Goal: Task Accomplishment & Management: Manage account settings

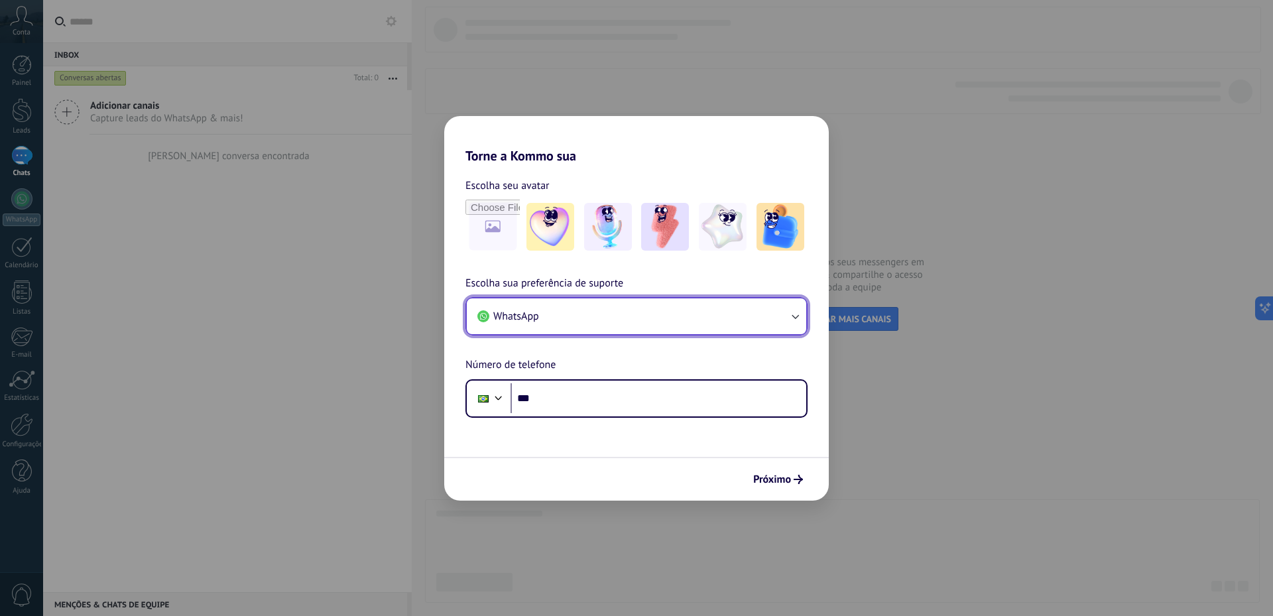
click at [796, 314] on icon "button" at bounding box center [794, 316] width 13 height 13
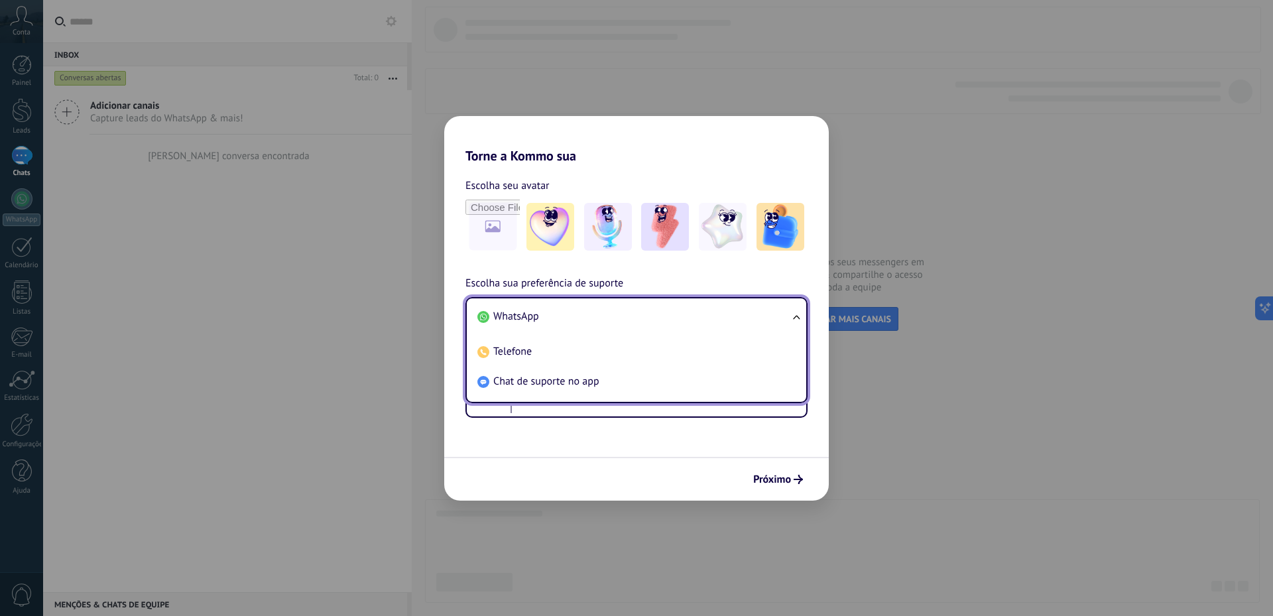
click at [796, 314] on ul "WhatsApp Telefone Chat de suporte no app" at bounding box center [636, 350] width 342 height 106
click at [775, 152] on h2 "Torne a Kommo sua" at bounding box center [636, 140] width 385 height 48
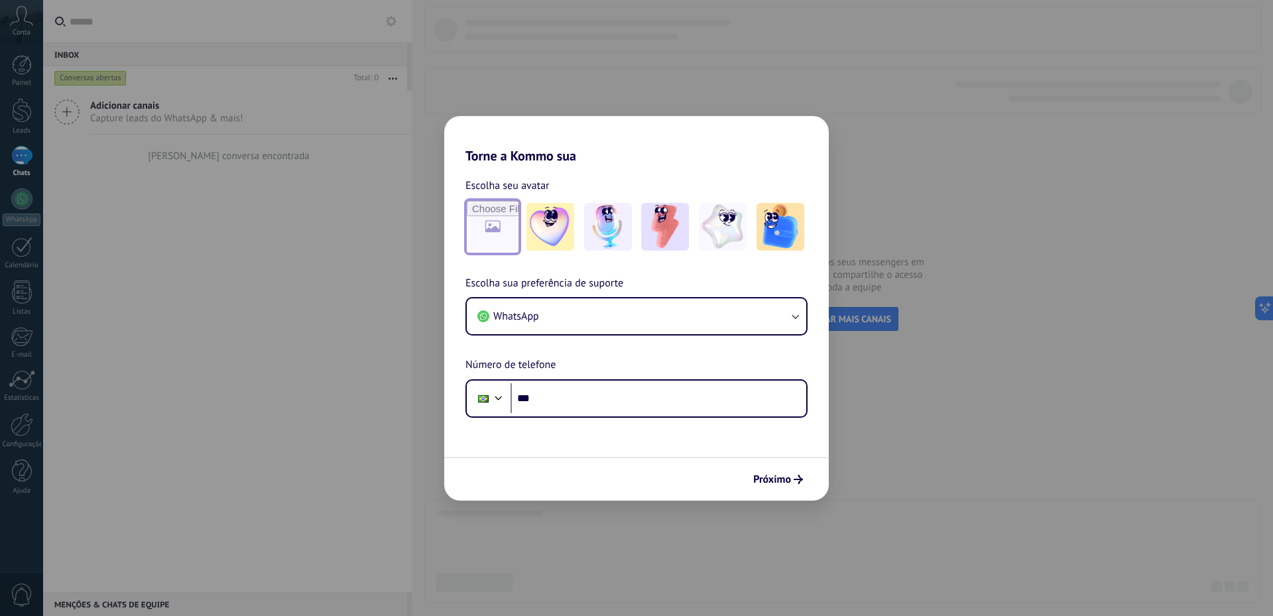
click at [491, 233] on input "file" at bounding box center [493, 227] width 52 height 52
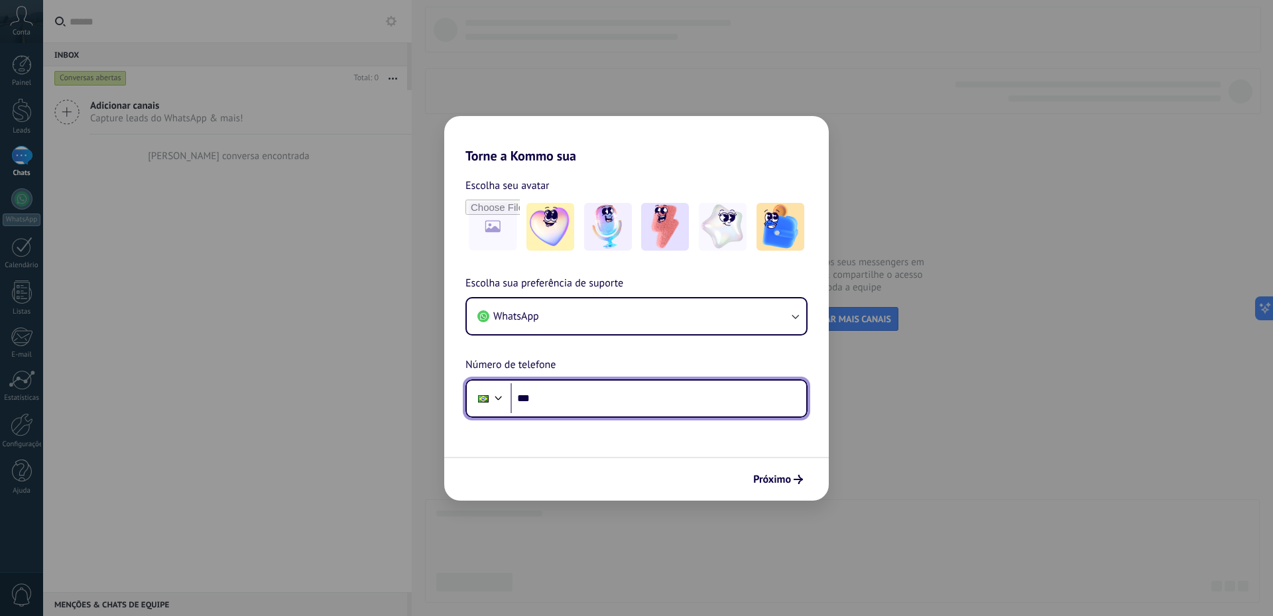
click at [603, 400] on input "***" at bounding box center [659, 398] width 296 height 30
type input "**********"
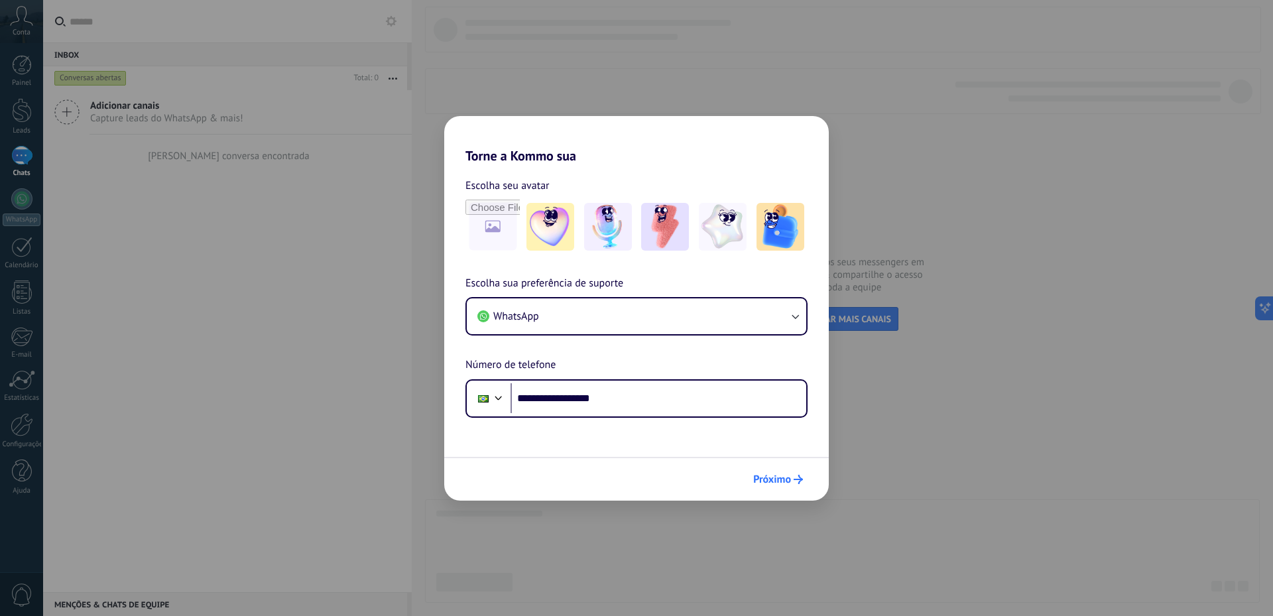
click at [775, 484] on span "Próximo" at bounding box center [772, 479] width 38 height 9
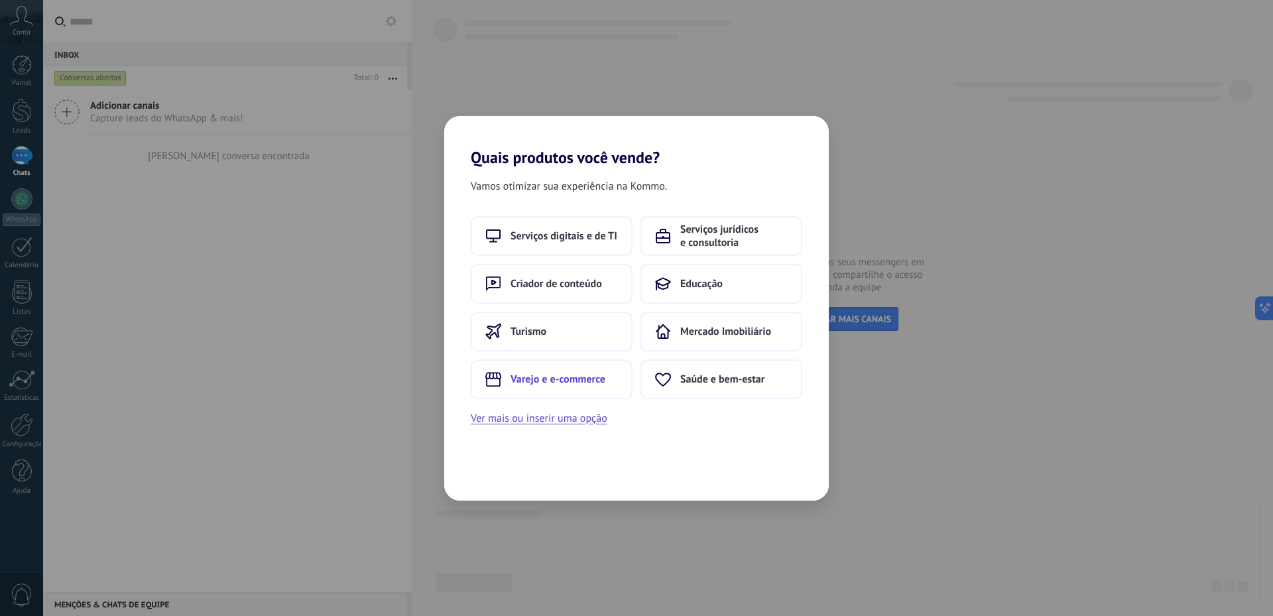
click at [547, 375] on span "Varejo e e-commerce" at bounding box center [558, 379] width 95 height 13
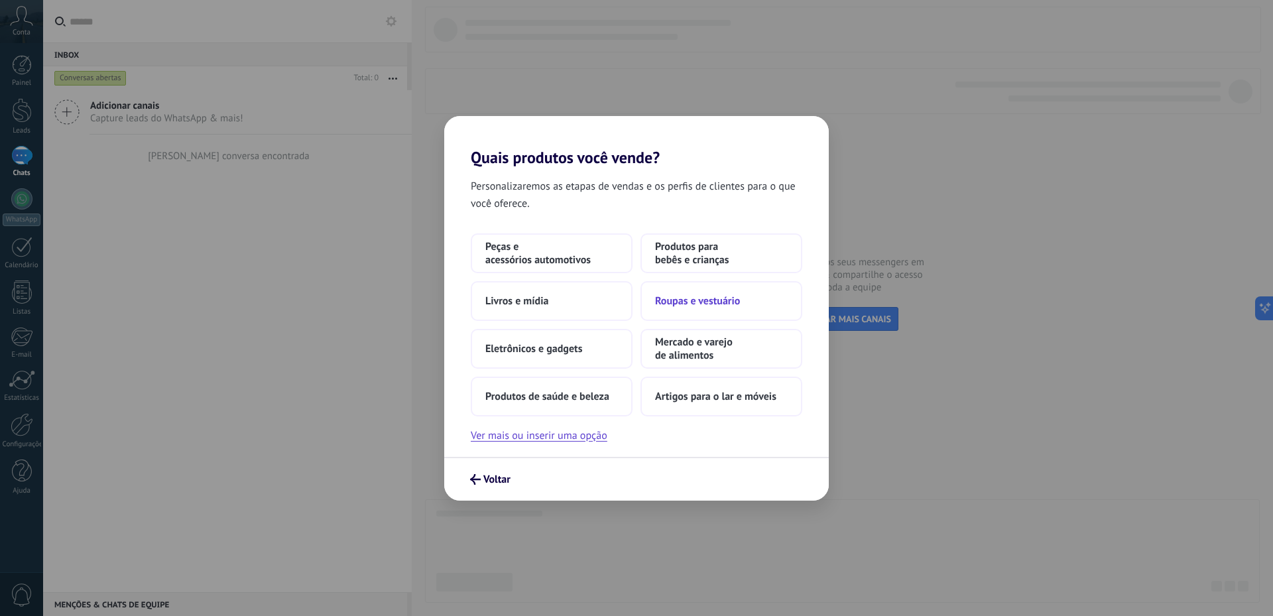
click at [703, 299] on span "Roupas e vestuário" at bounding box center [697, 300] width 85 height 13
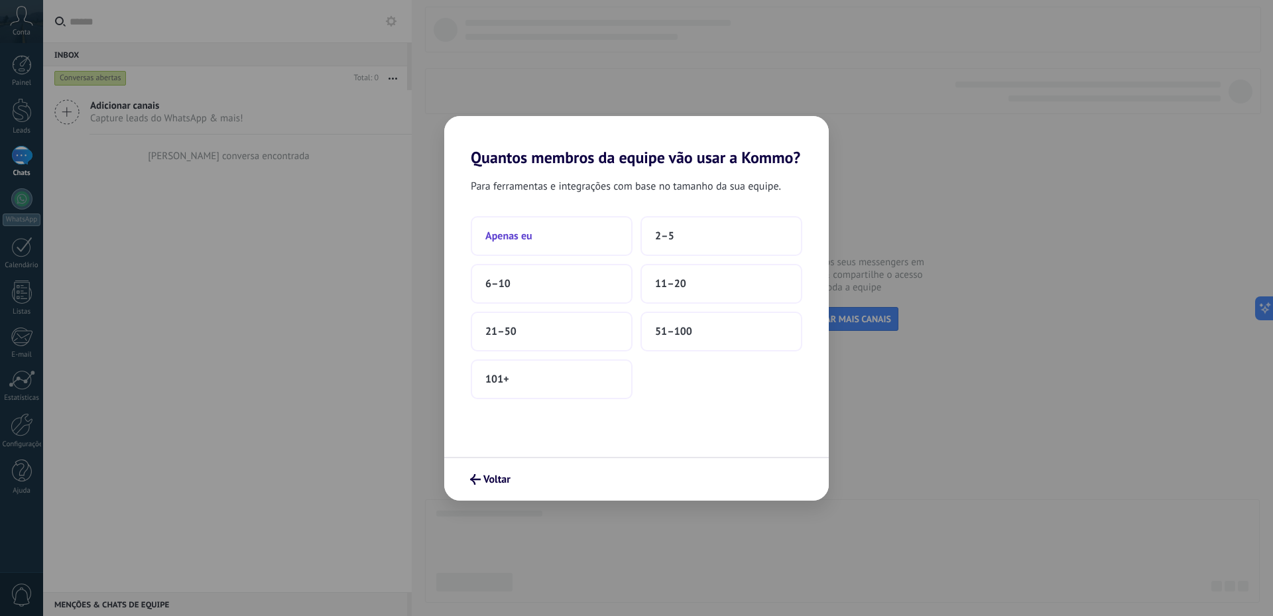
click at [515, 235] on span "Apenas eu" at bounding box center [508, 235] width 47 height 13
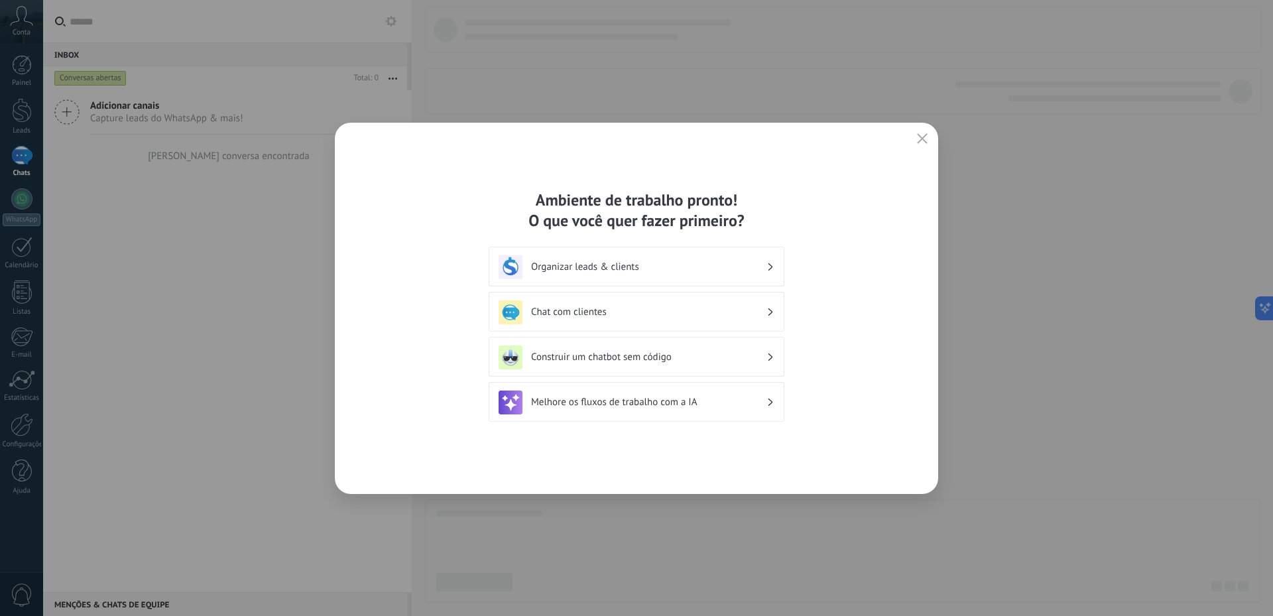
click at [588, 268] on h3 "Organizar leads & clients" at bounding box center [648, 267] width 235 height 13
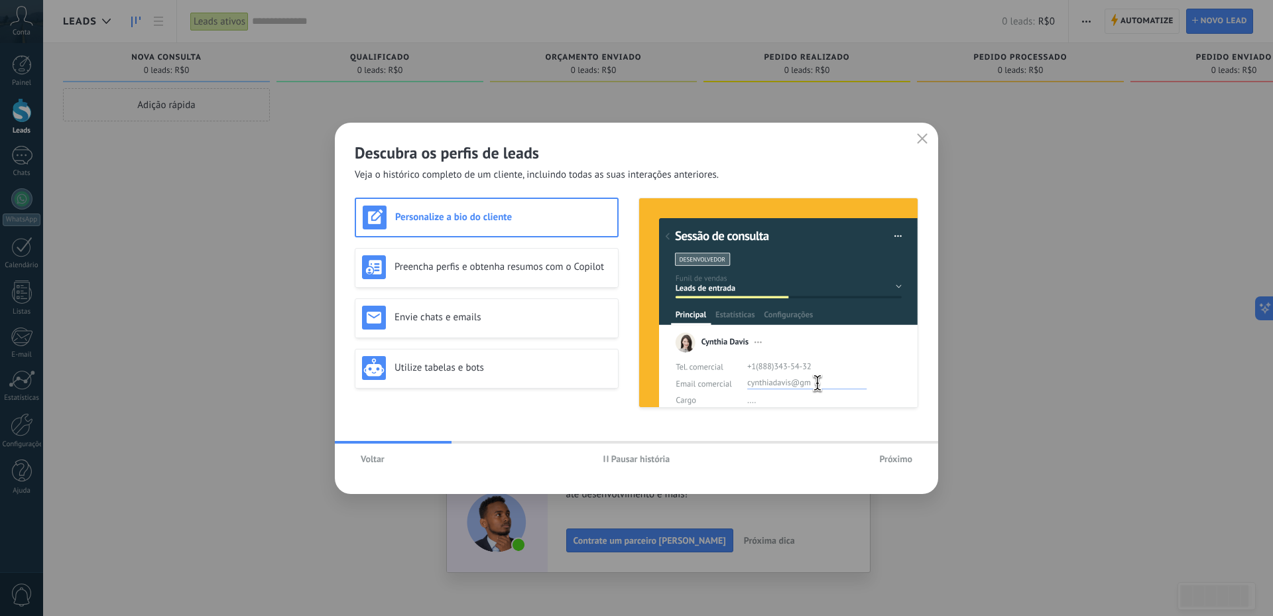
click at [894, 457] on span "Próximo" at bounding box center [895, 458] width 33 height 9
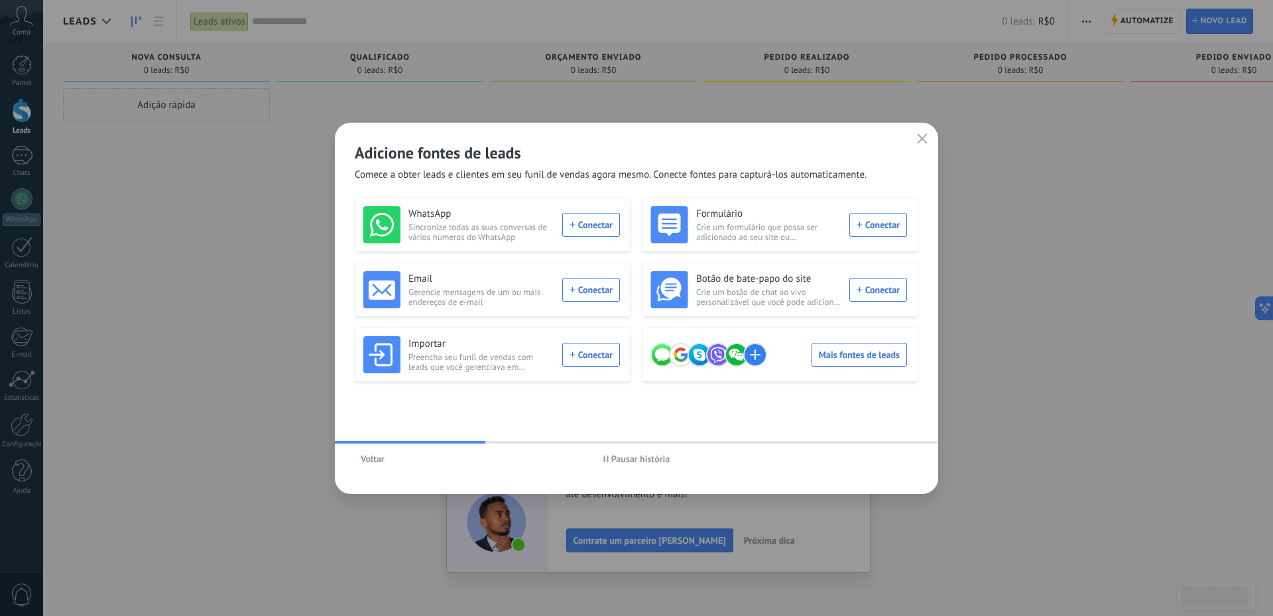
click at [924, 135] on icon "button" at bounding box center [922, 138] width 11 height 11
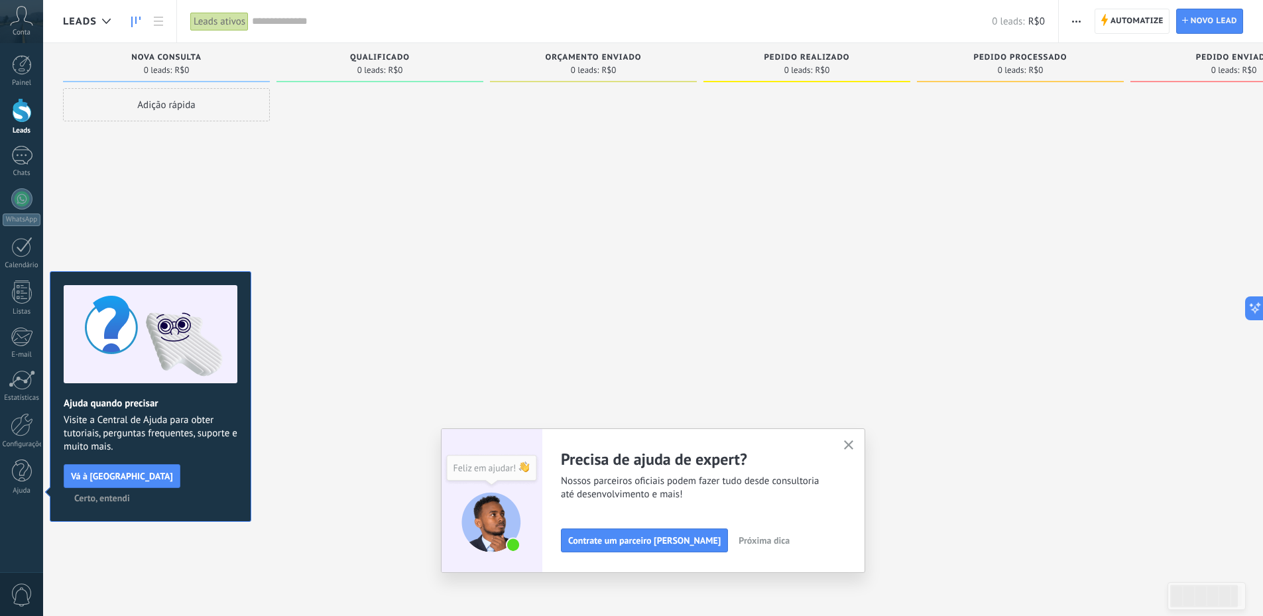
click at [130, 493] on span "Certo, entendi" at bounding box center [102, 497] width 56 height 9
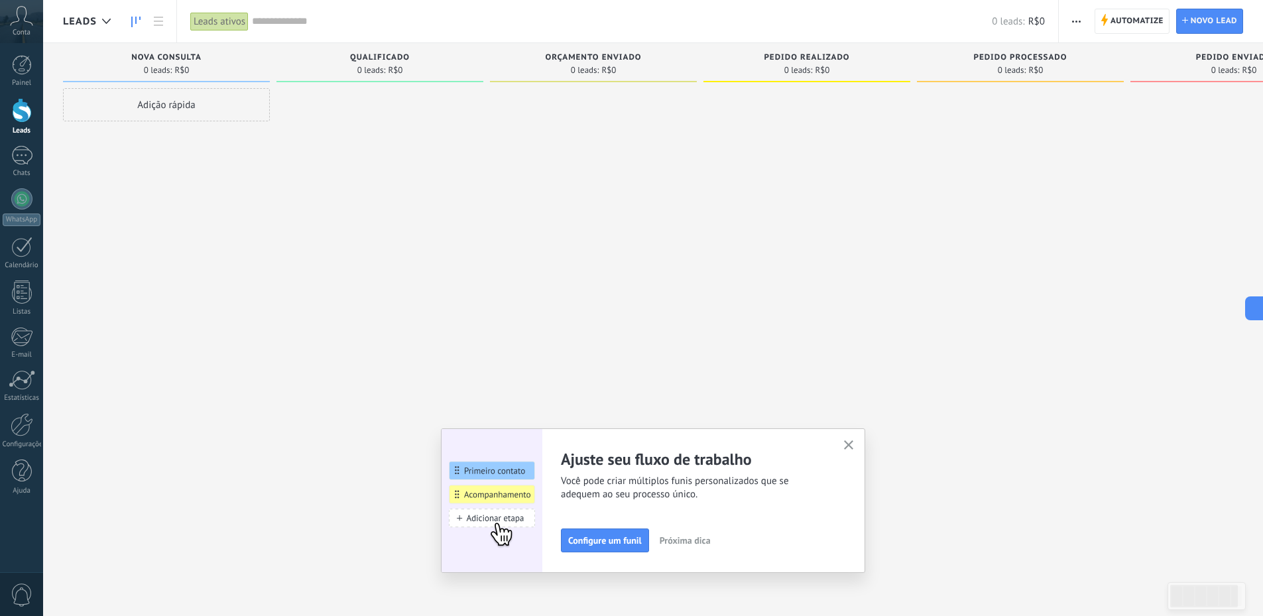
click at [853, 448] on icon "button" at bounding box center [849, 445] width 10 height 10
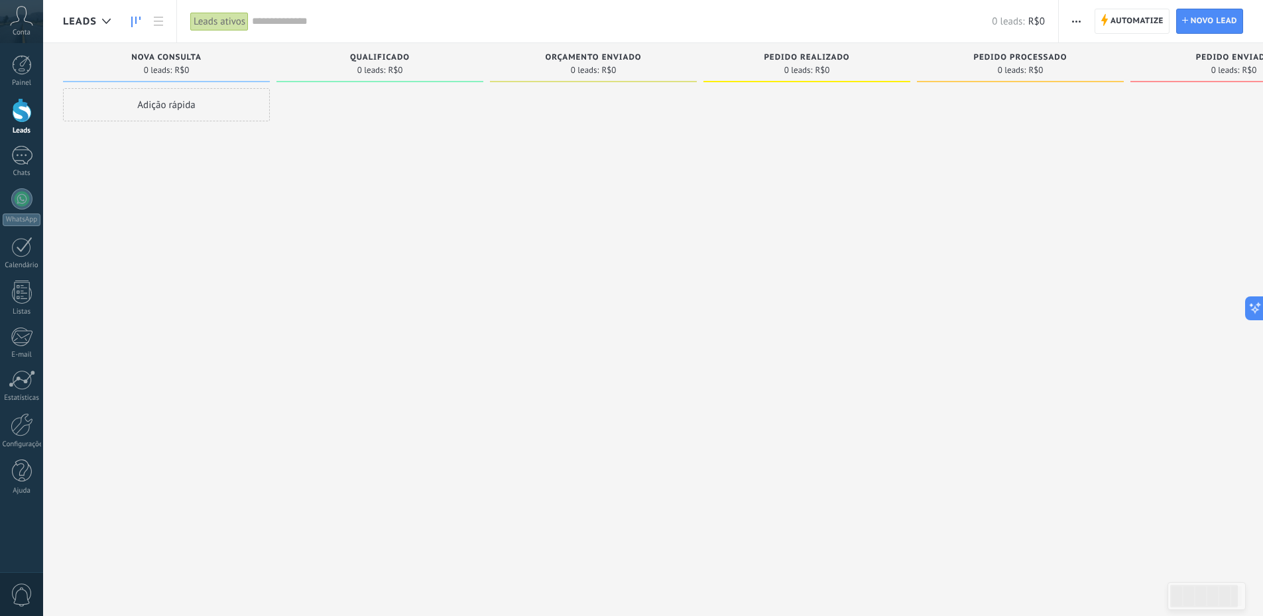
click at [1076, 22] on use "button" at bounding box center [1076, 22] width 9 height 2
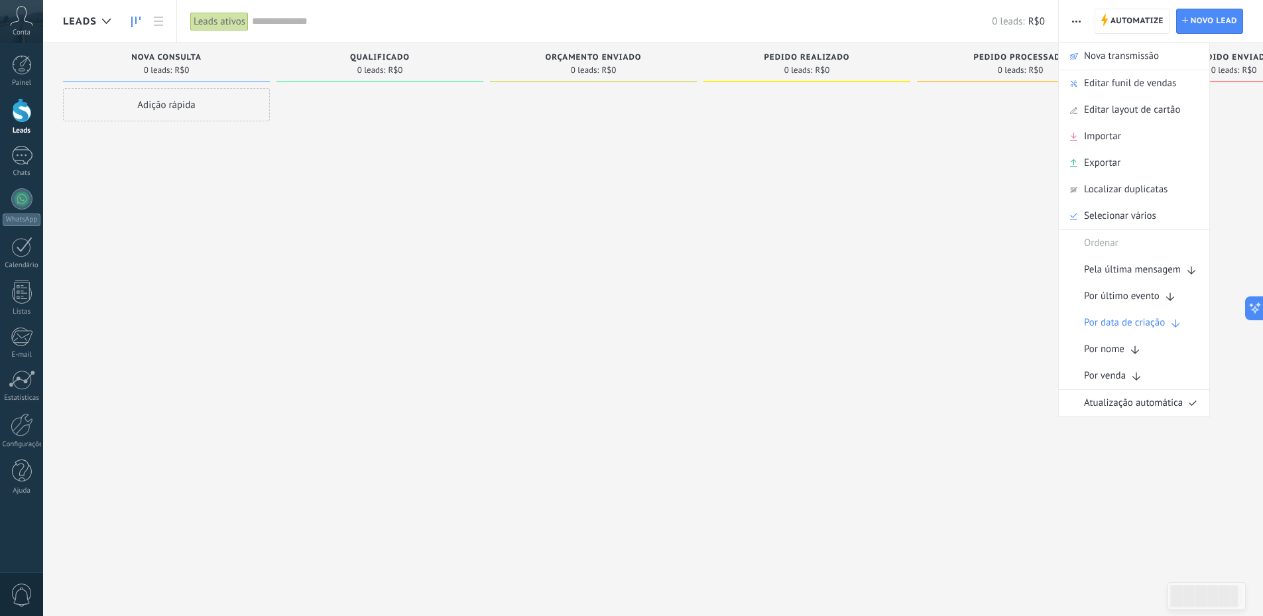
click at [1076, 22] on use "button" at bounding box center [1076, 22] width 9 height 2
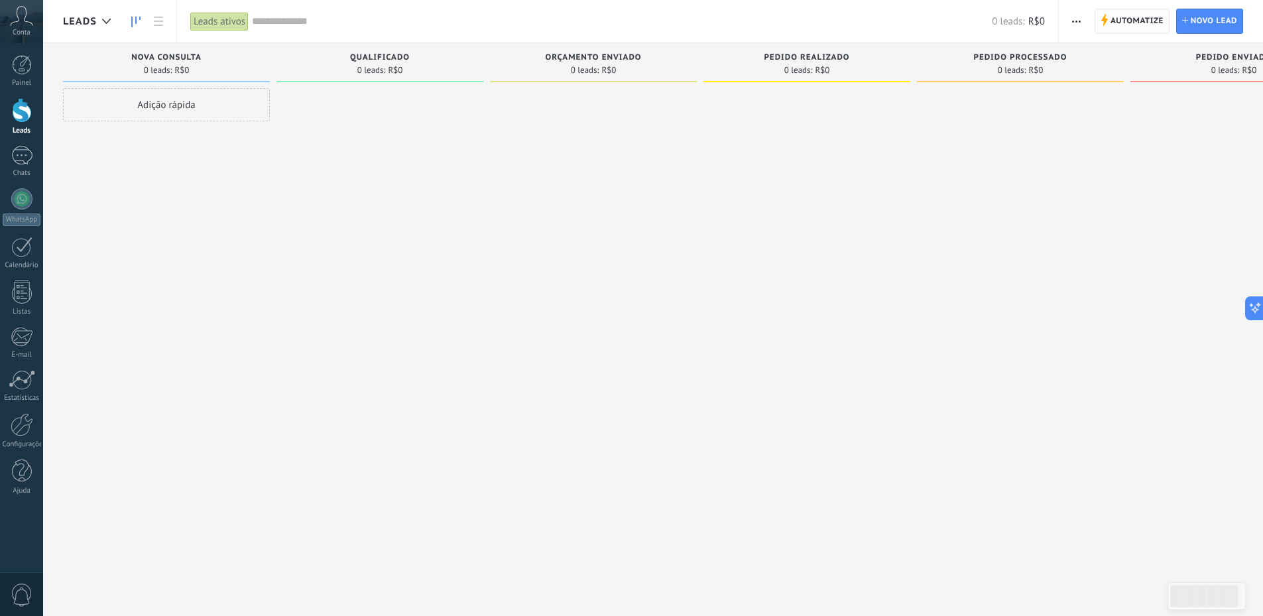
click at [1122, 22] on span "Automatize" at bounding box center [1137, 21] width 53 height 24
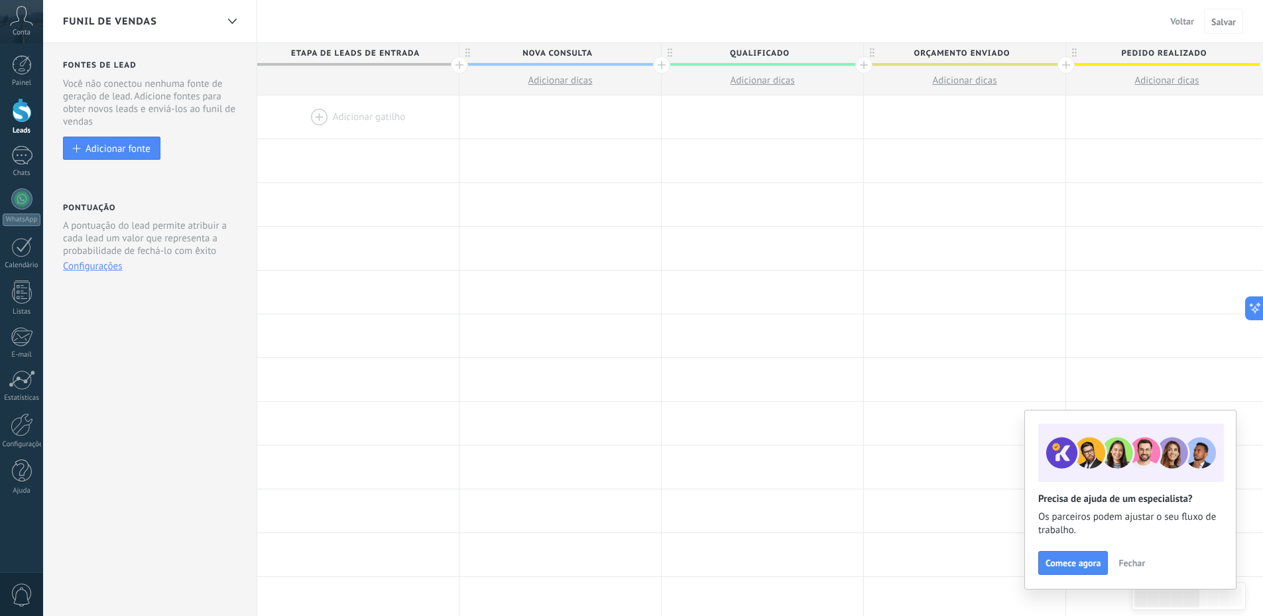
click at [1126, 558] on span "Fechar" at bounding box center [1131, 562] width 27 height 9
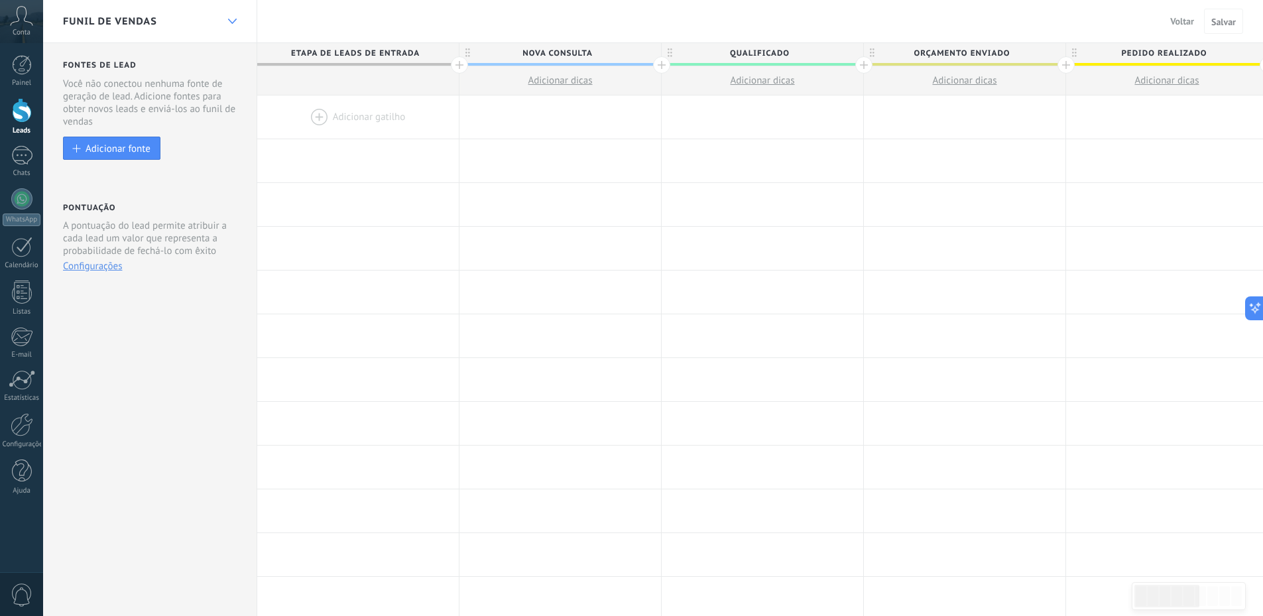
click at [234, 16] on div at bounding box center [232, 22] width 23 height 26
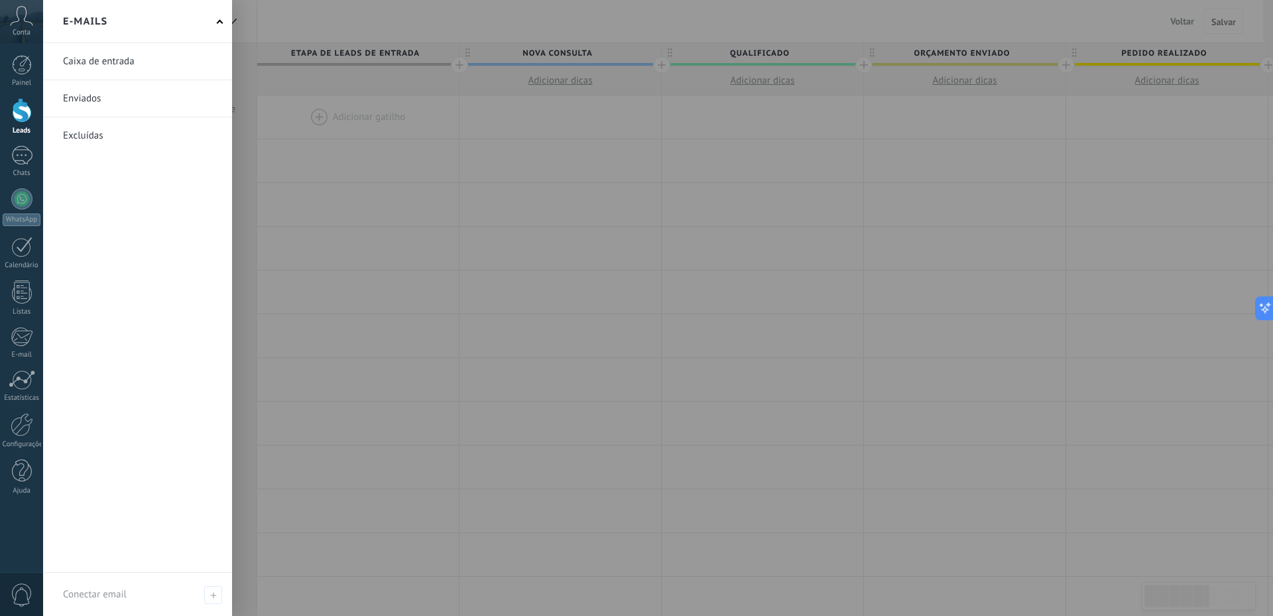
click at [216, 22] on div "E-mails" at bounding box center [137, 21] width 189 height 43
click at [14, 115] on div at bounding box center [22, 110] width 20 height 25
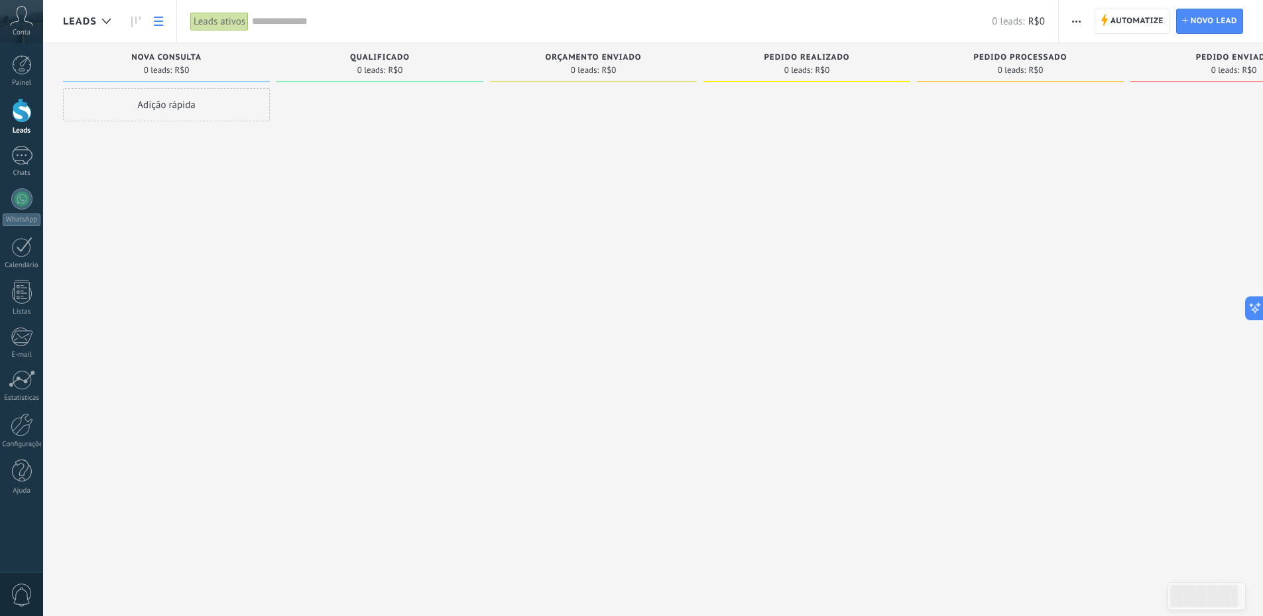
click at [155, 19] on icon at bounding box center [158, 21] width 9 height 9
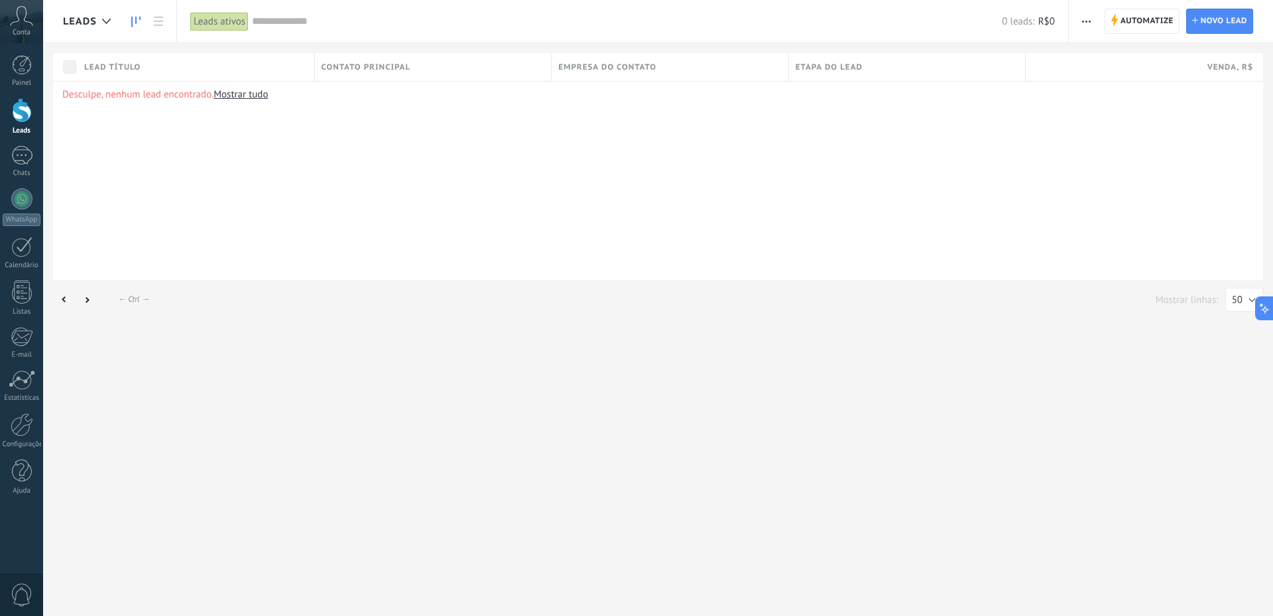
click at [137, 15] on link at bounding box center [136, 22] width 23 height 26
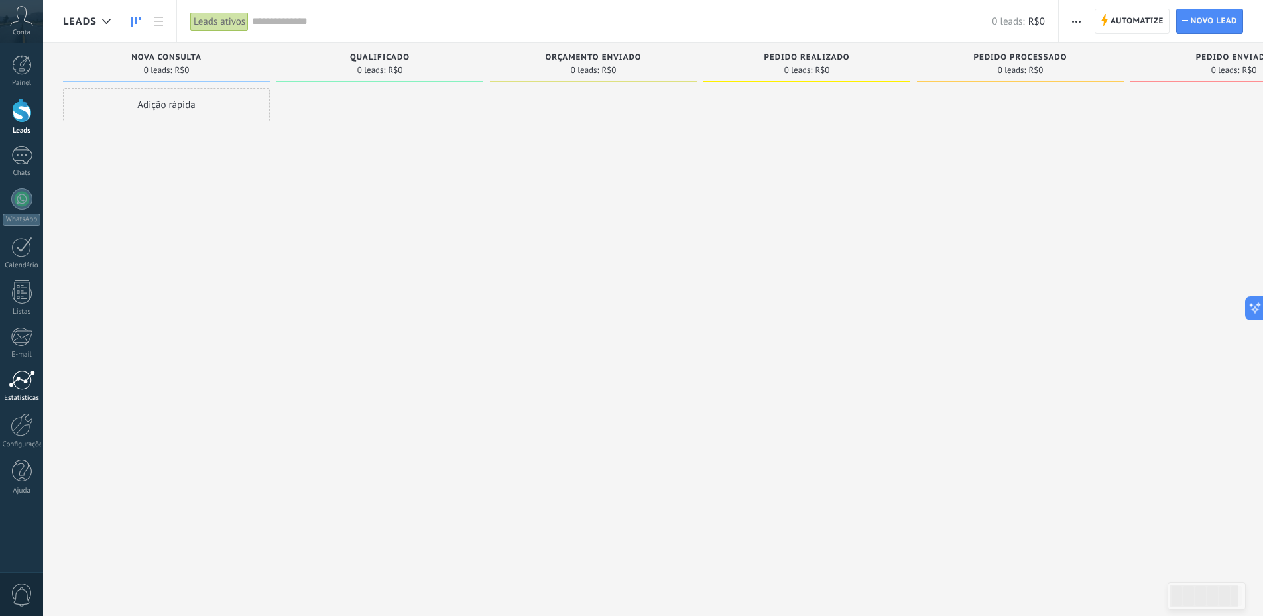
click at [17, 387] on div at bounding box center [22, 380] width 27 height 20
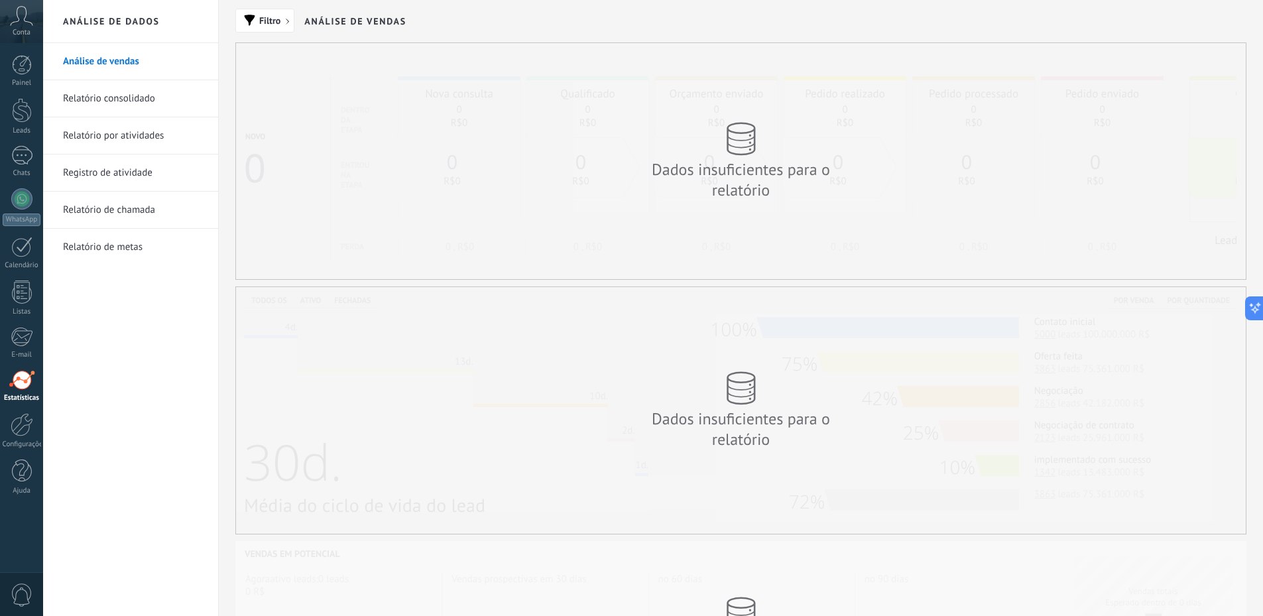
click at [135, 99] on link "Relatório consolidado" at bounding box center [134, 98] width 142 height 37
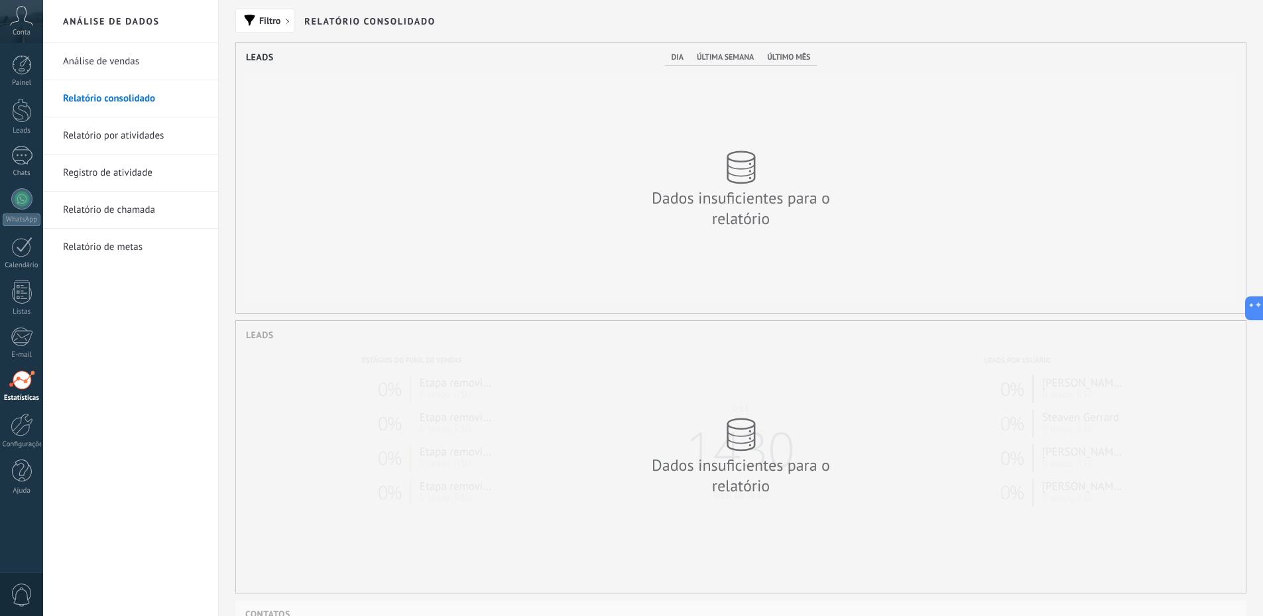
scroll to position [270, 1010]
click at [111, 134] on link "Relatório por atividades" at bounding box center [134, 135] width 142 height 37
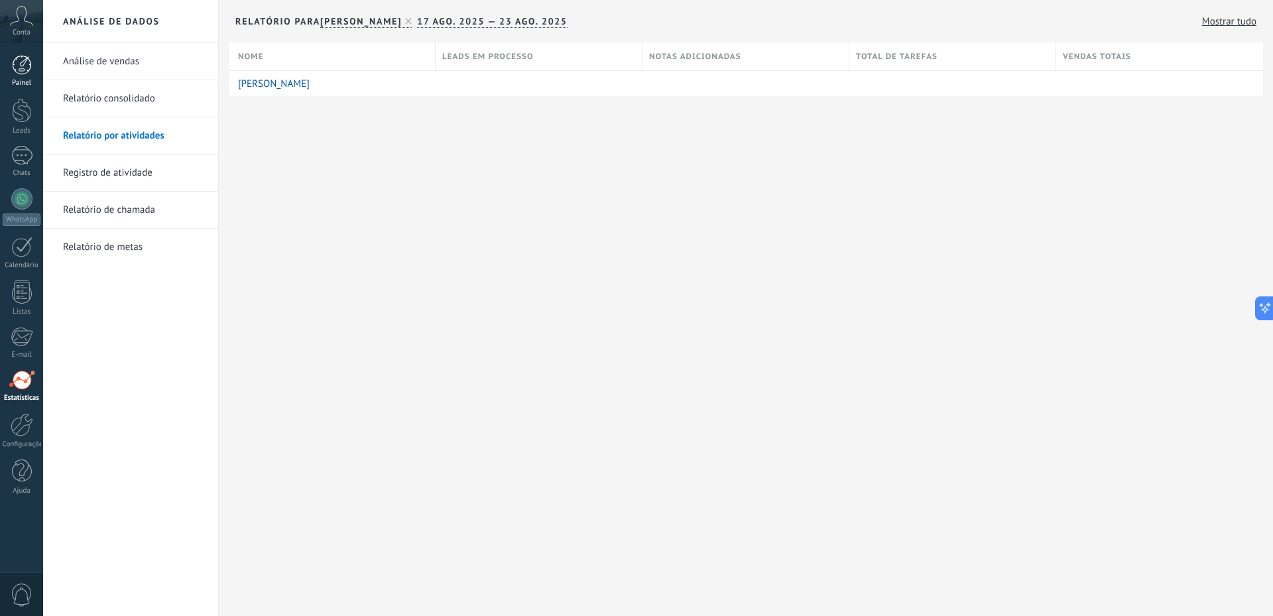
click at [21, 68] on div at bounding box center [22, 65] width 20 height 20
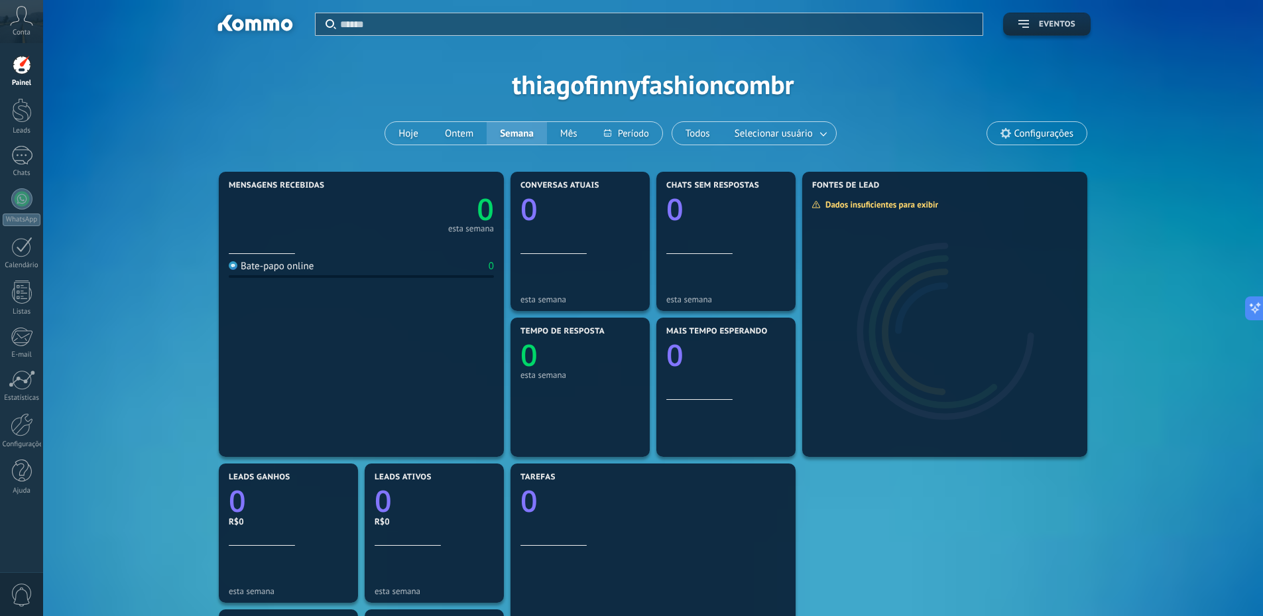
click at [1054, 17] on button "Eventos" at bounding box center [1047, 24] width 88 height 23
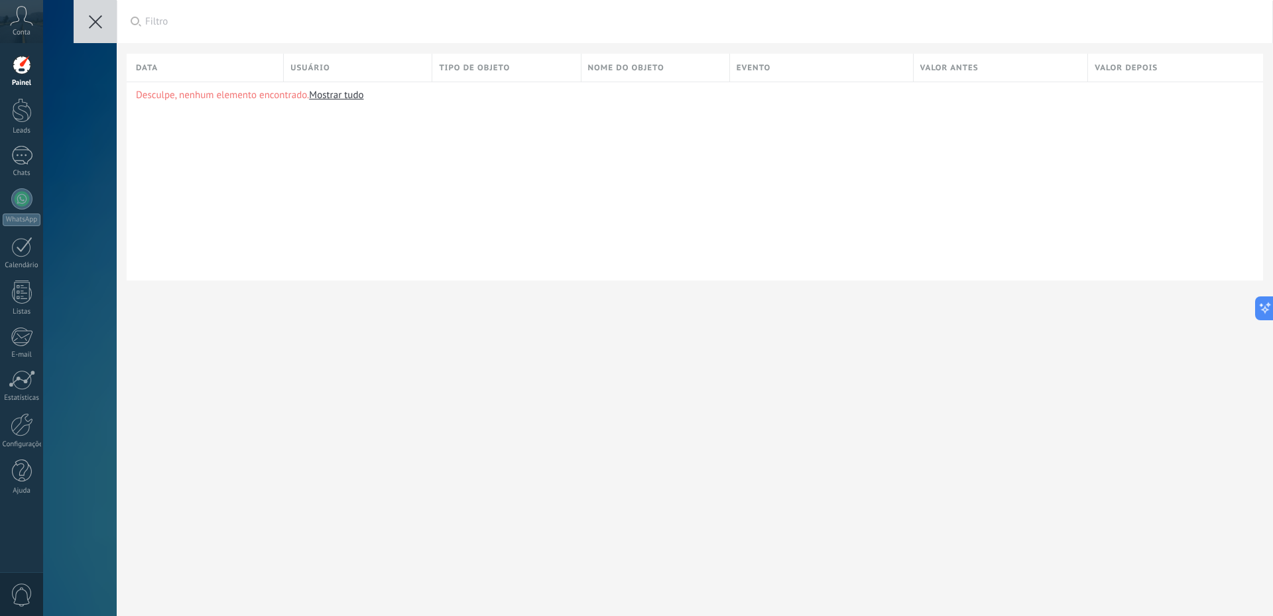
click at [97, 16] on icon at bounding box center [95, 21] width 13 height 13
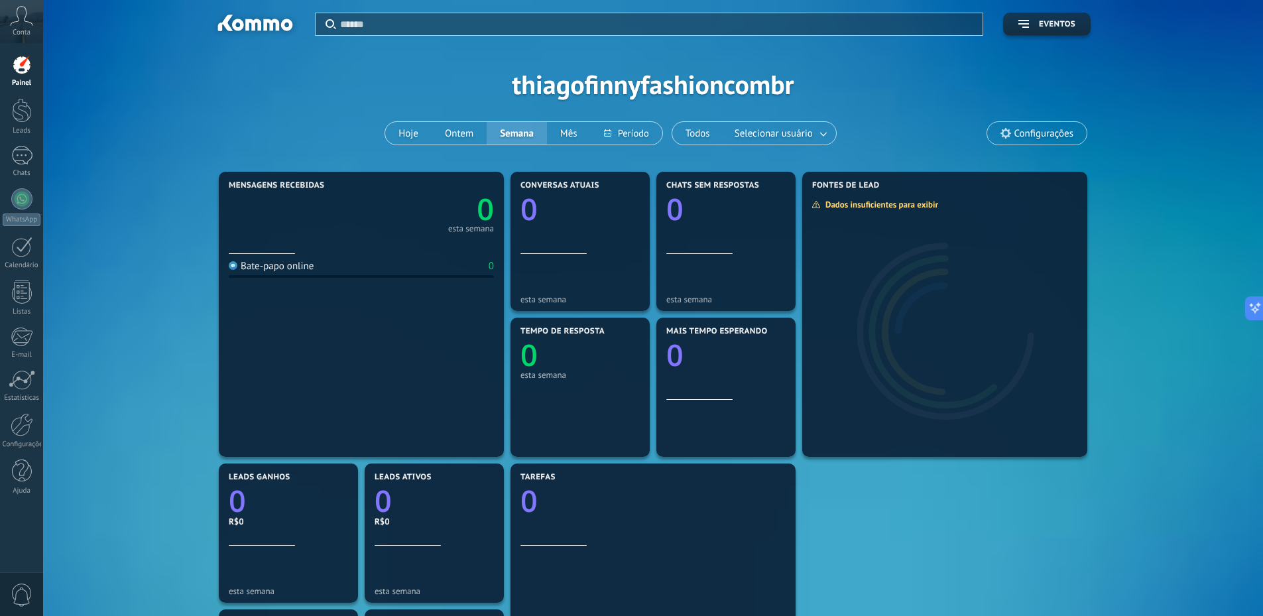
click at [1032, 133] on span "Configurações" at bounding box center [1043, 133] width 59 height 11
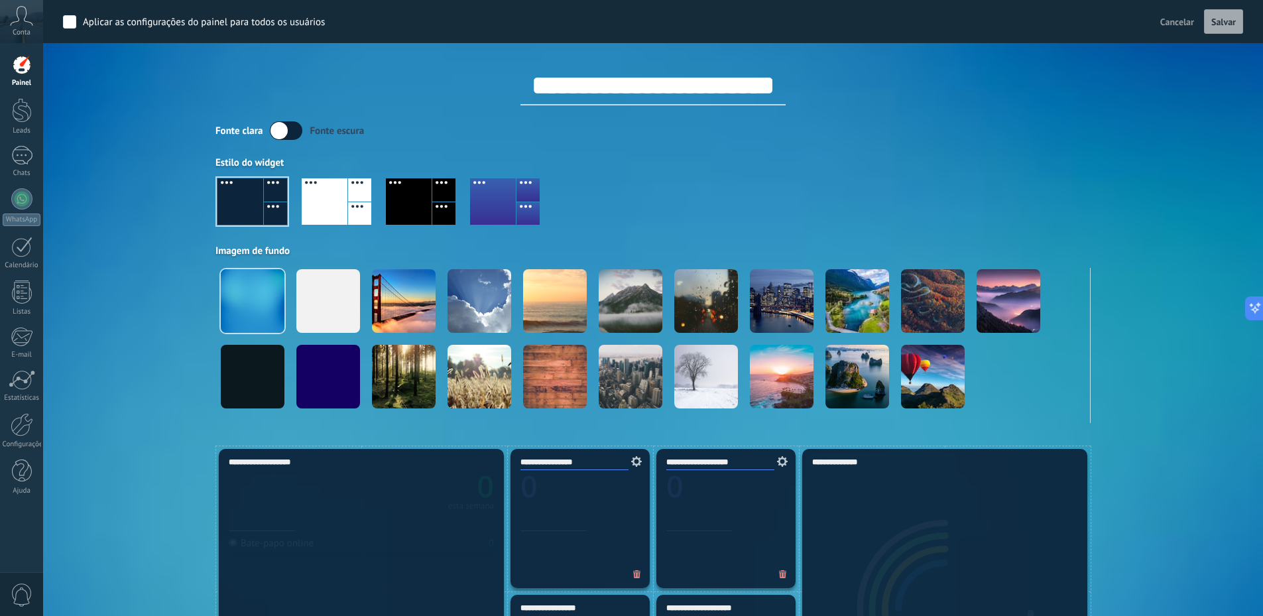
click at [18, 23] on icon at bounding box center [21, 16] width 23 height 20
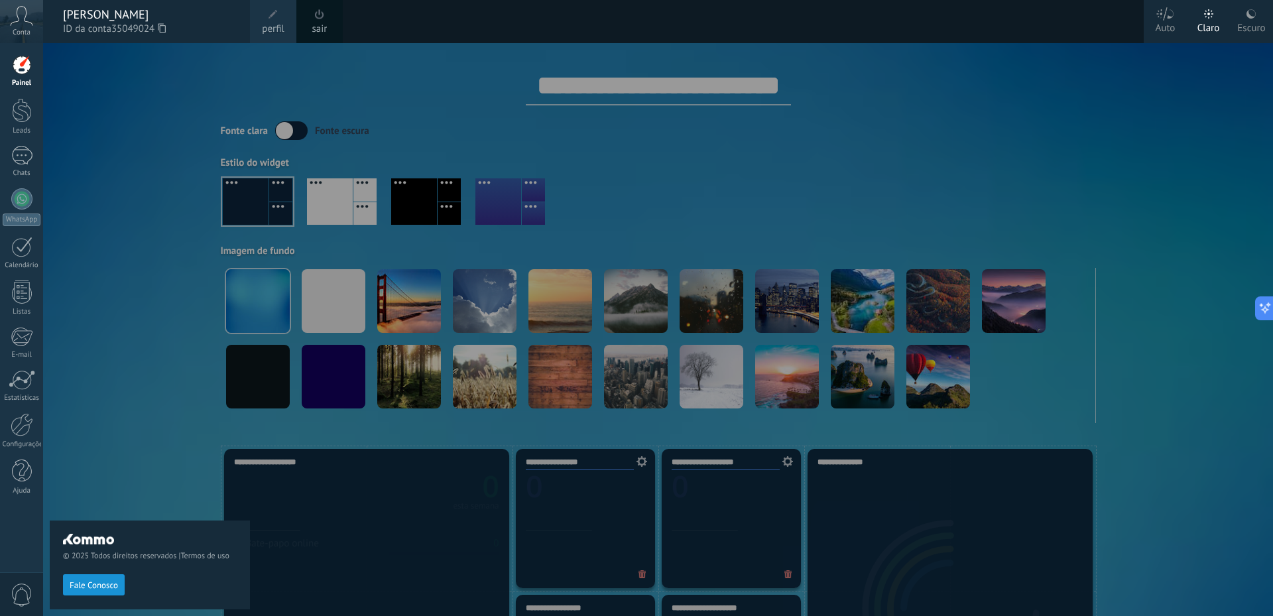
click at [20, 62] on div at bounding box center [22, 65] width 20 height 20
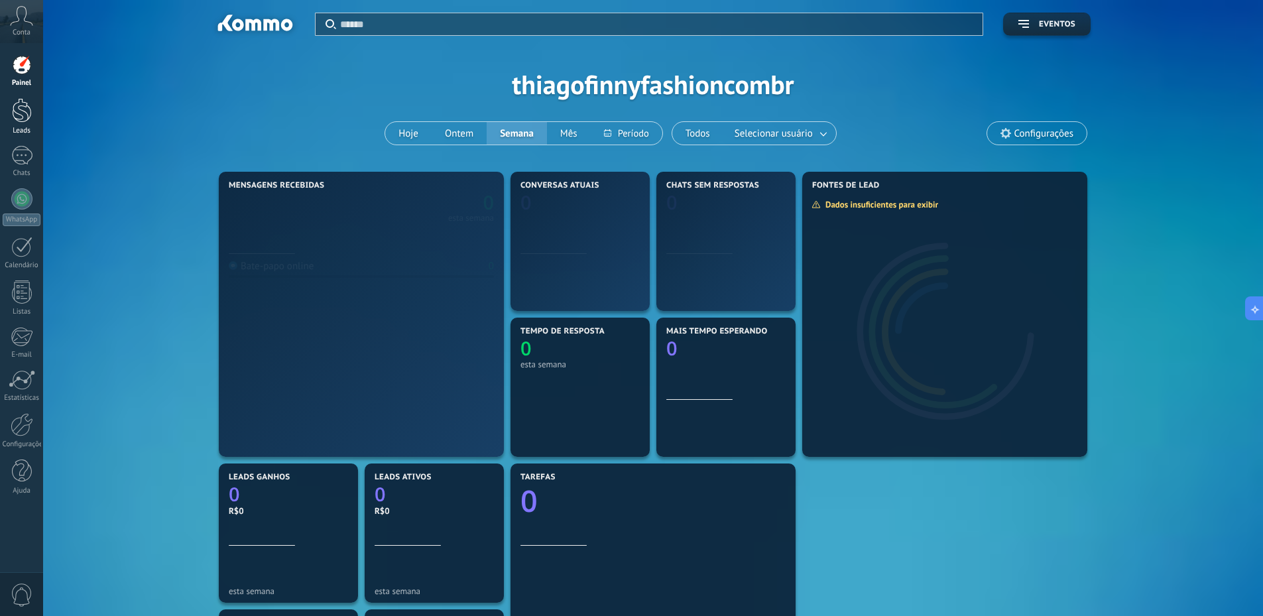
click at [20, 109] on div at bounding box center [22, 110] width 20 height 25
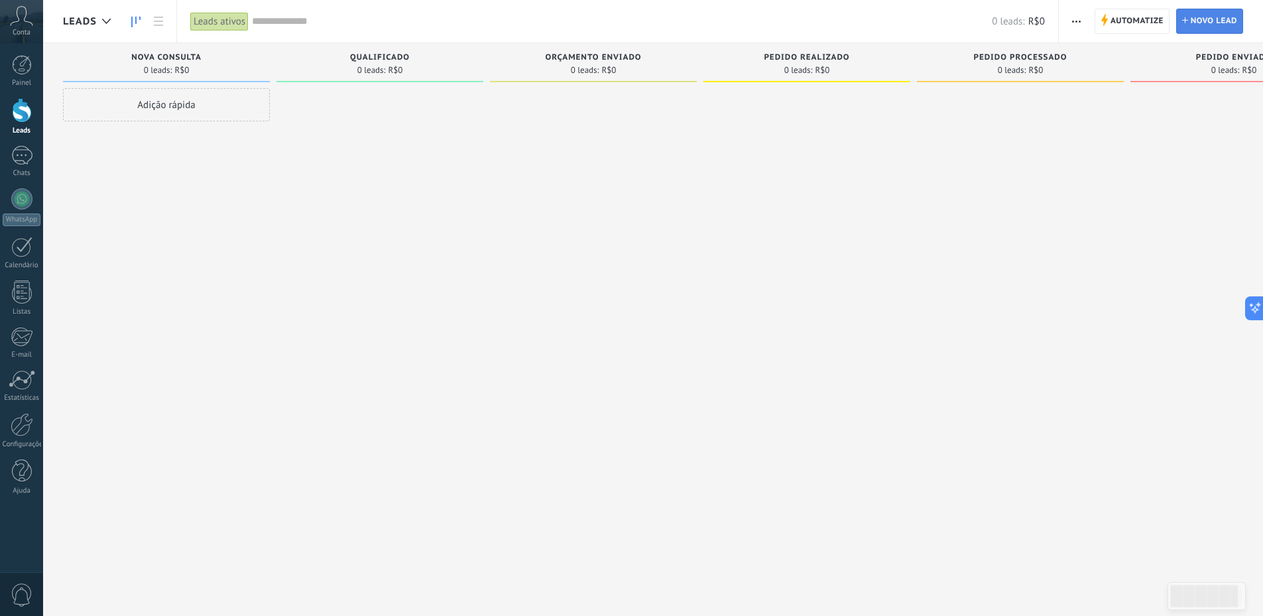
click at [1213, 17] on span "Novo lead" at bounding box center [1214, 21] width 46 height 24
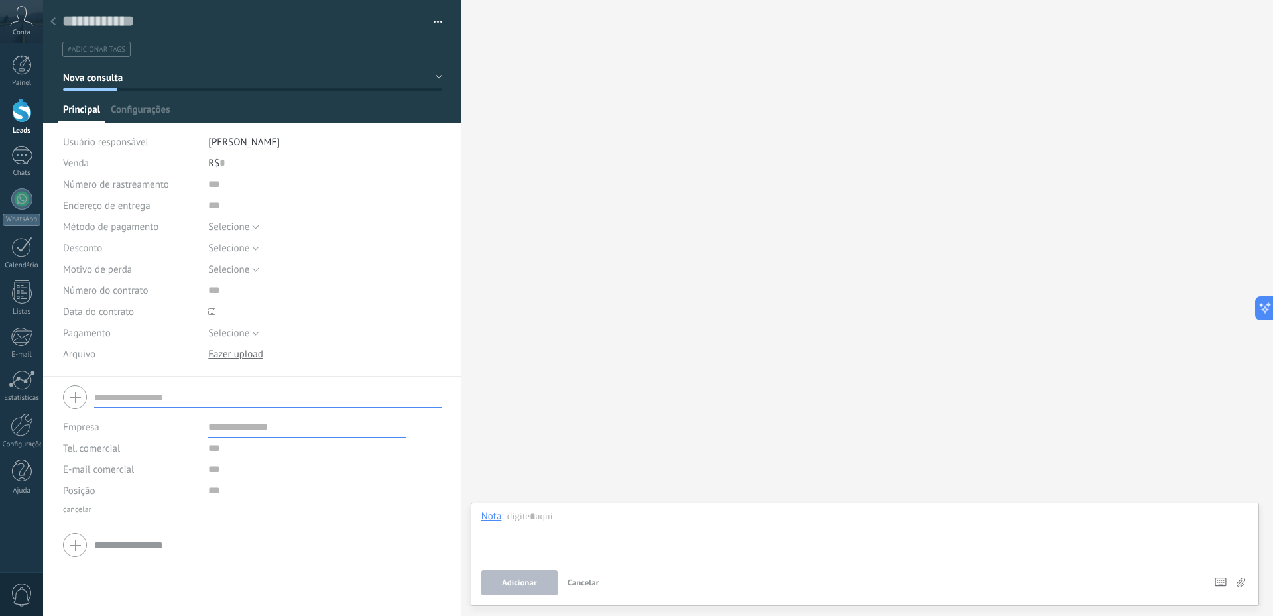
click at [58, 20] on div at bounding box center [53, 22] width 19 height 26
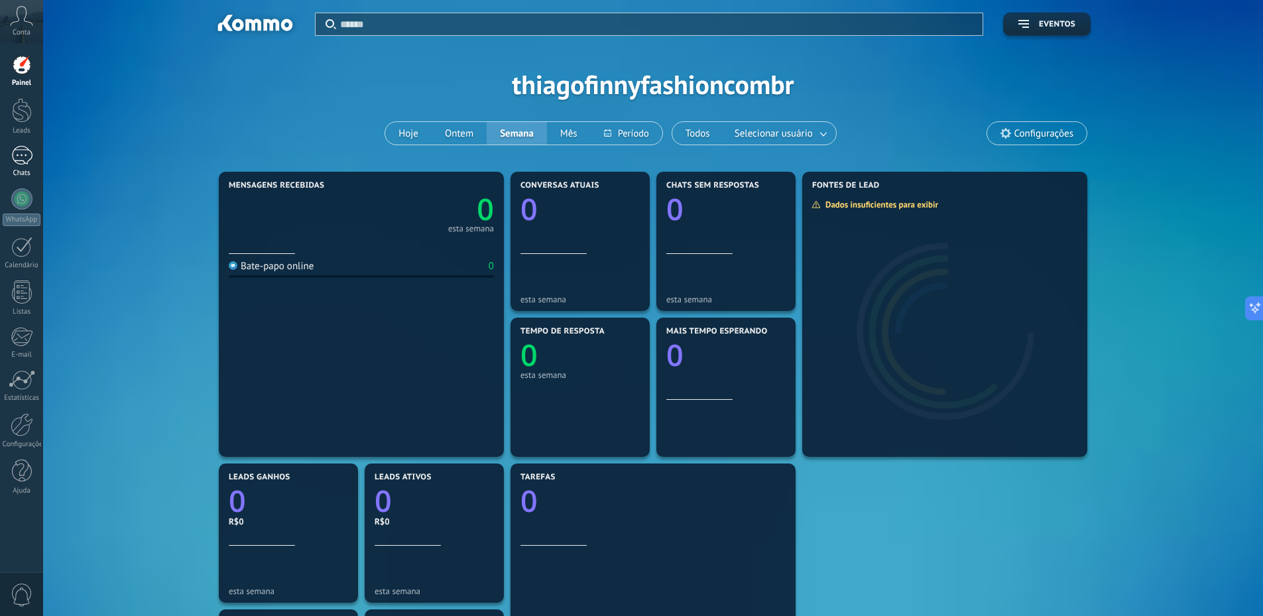
click at [21, 160] on div at bounding box center [21, 155] width 21 height 19
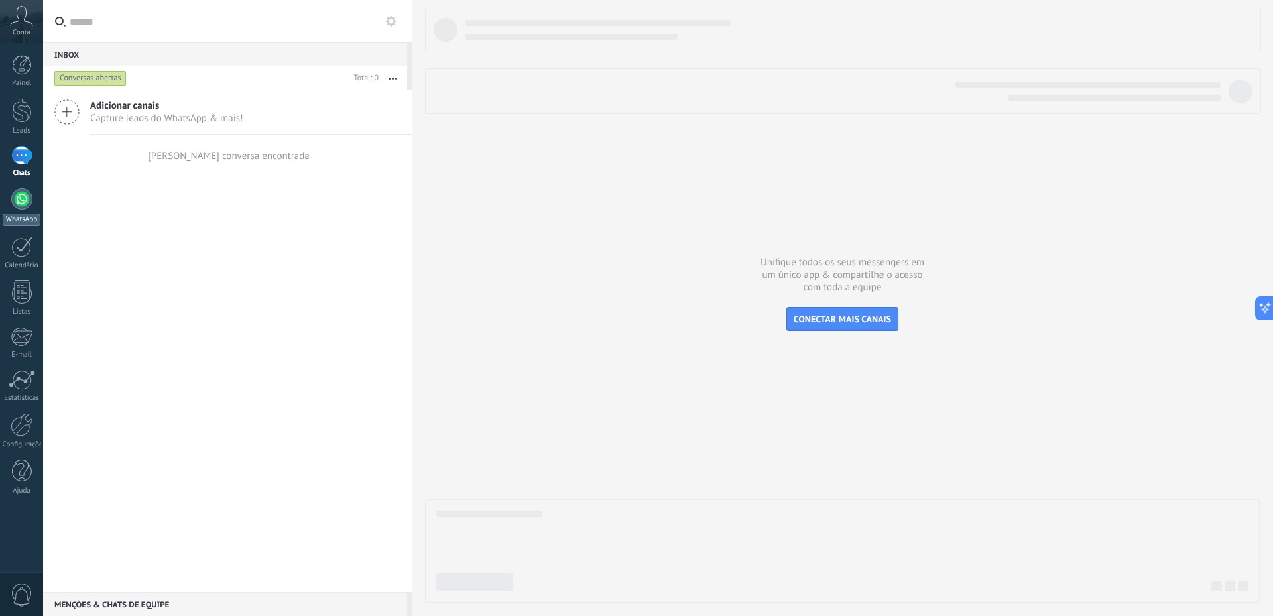
click at [21, 197] on div at bounding box center [21, 198] width 21 height 21
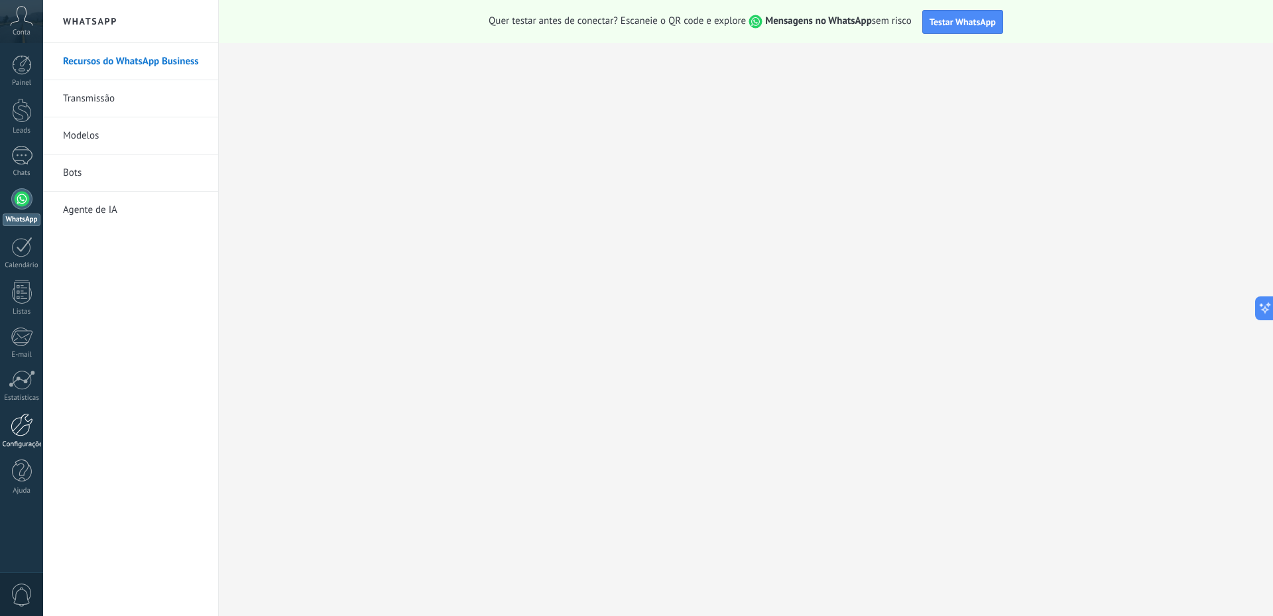
click at [17, 434] on div at bounding box center [22, 424] width 23 height 23
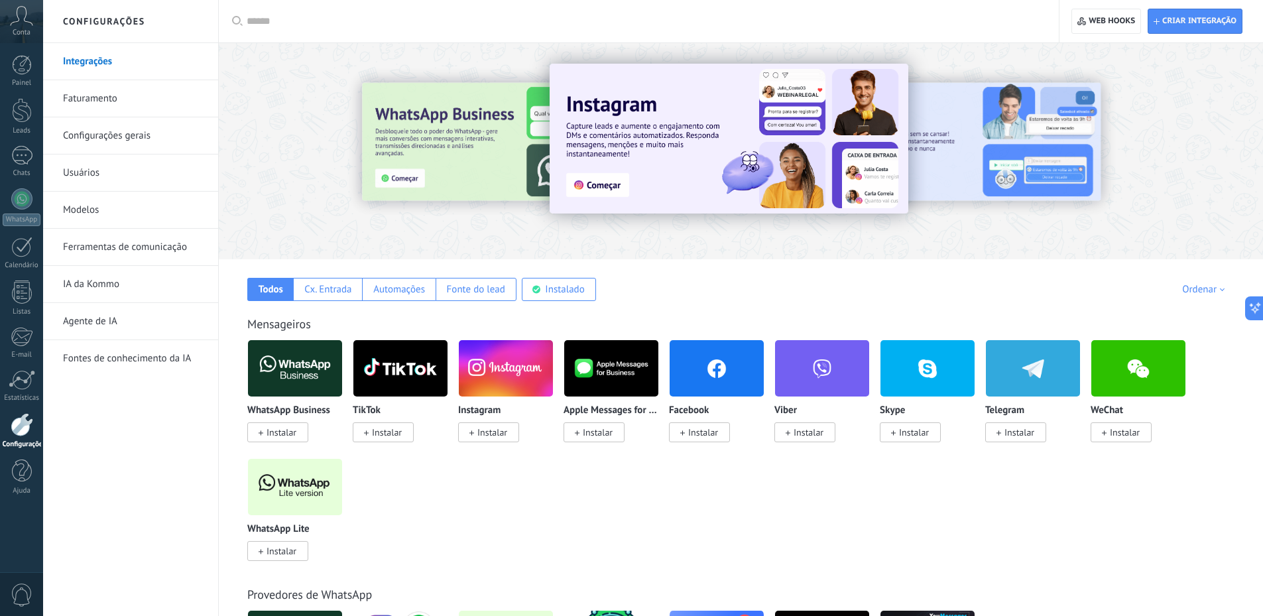
click at [95, 209] on link "Modelos" at bounding box center [134, 210] width 142 height 37
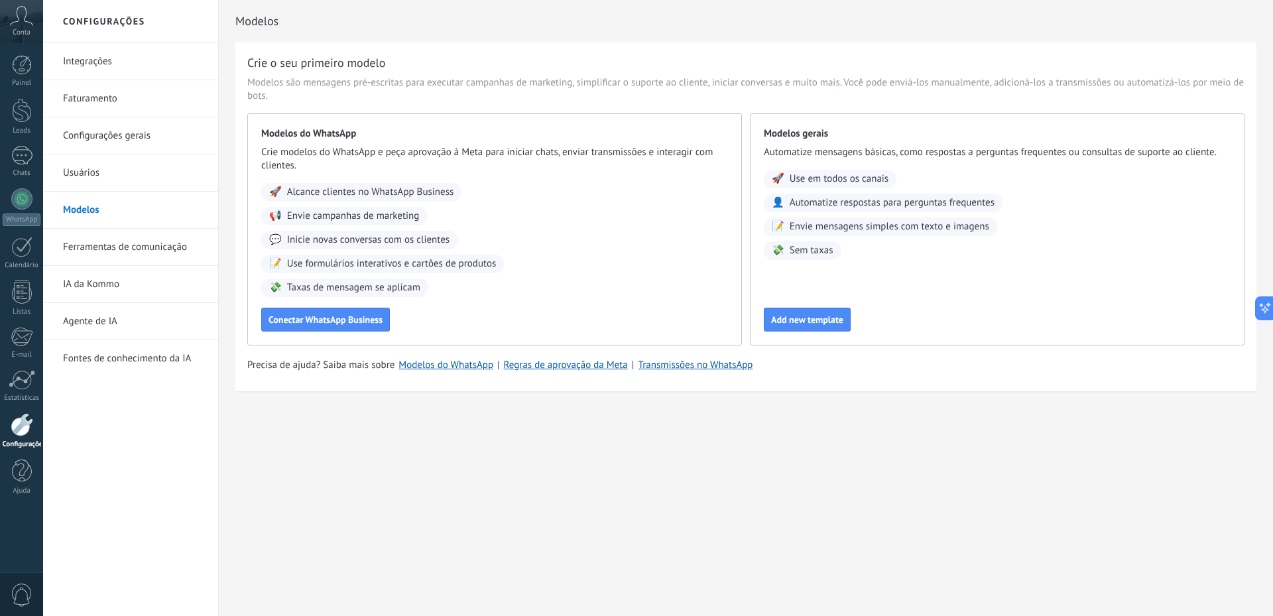
click at [117, 251] on link "Ferramentas de comunicação" at bounding box center [134, 247] width 142 height 37
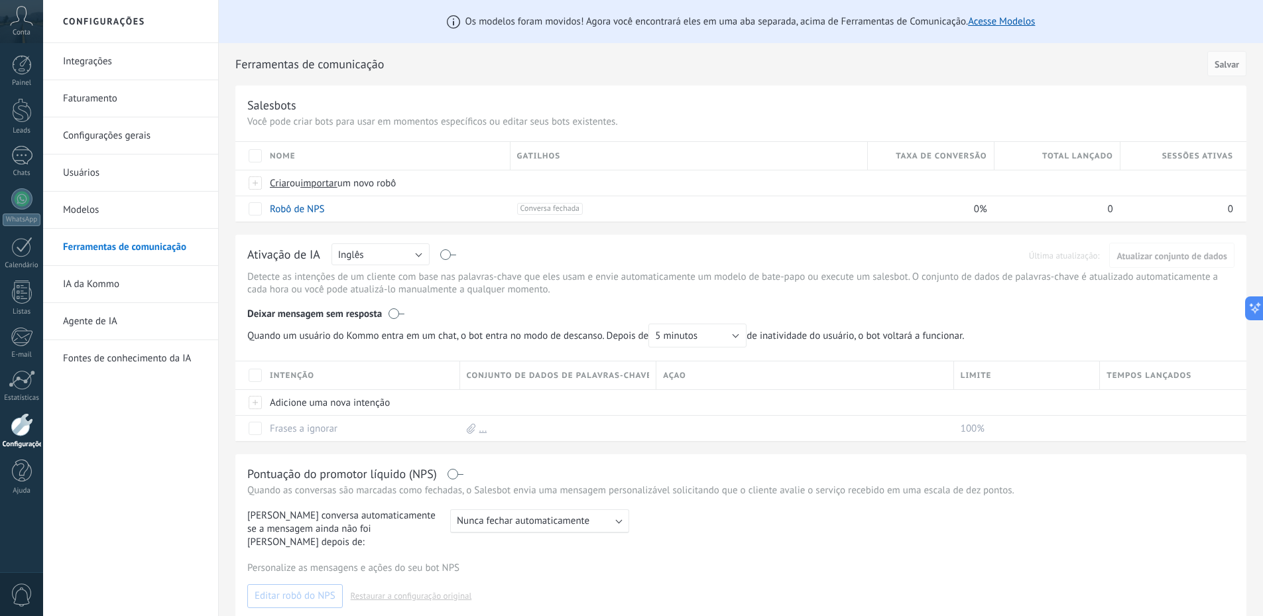
click at [99, 284] on link "IA da Kommo" at bounding box center [134, 284] width 142 height 37
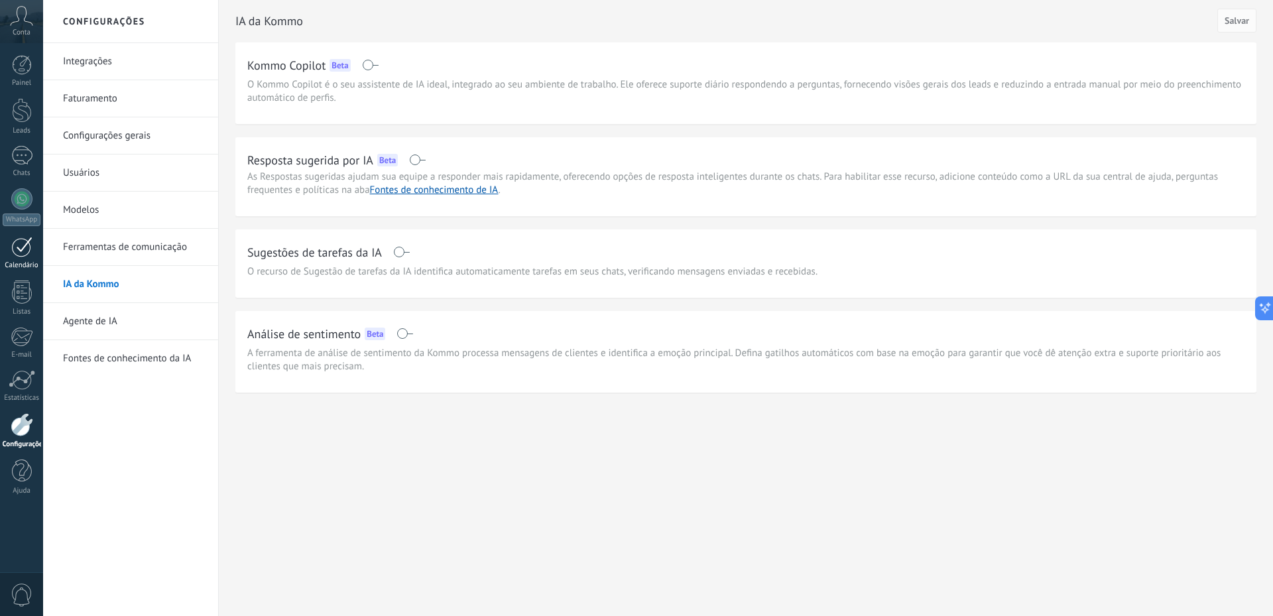
click at [25, 251] on div at bounding box center [21, 247] width 21 height 21
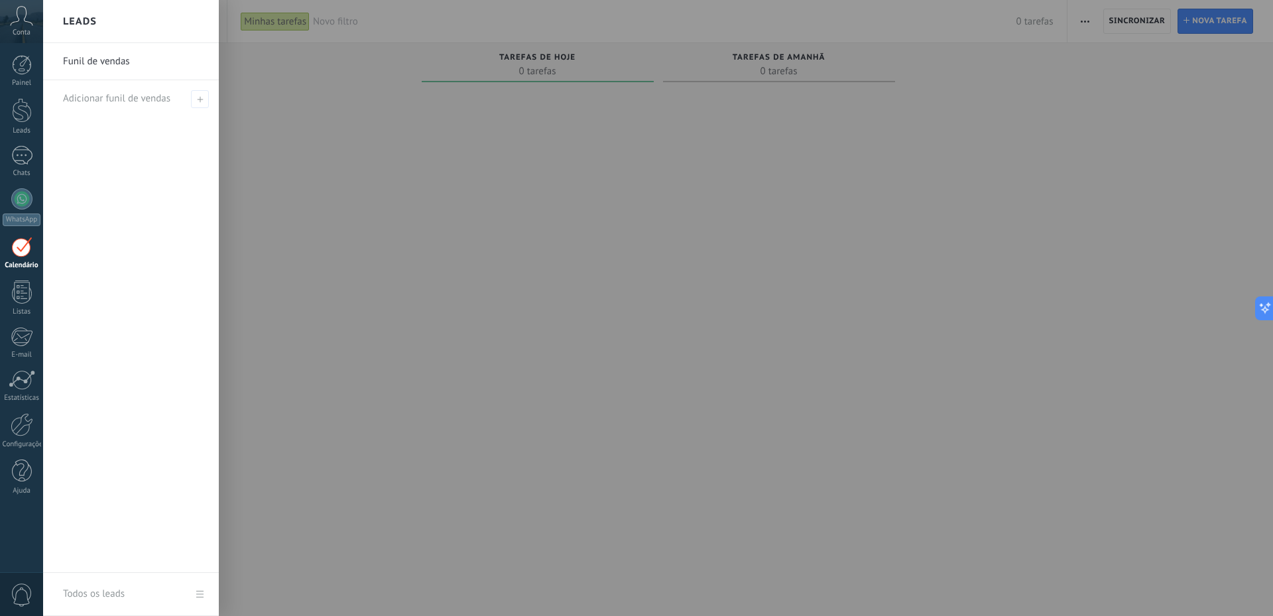
click at [99, 60] on link "Funil de vendas" at bounding box center [134, 61] width 143 height 37
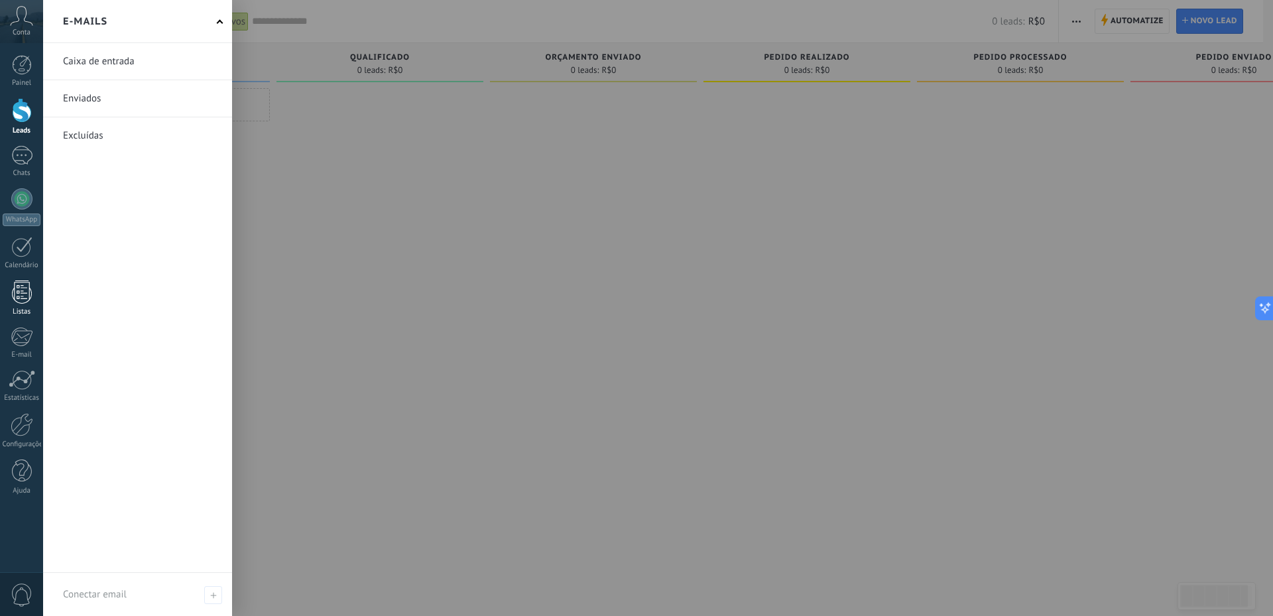
click at [17, 296] on div at bounding box center [22, 291] width 20 height 23
